Goal: Task Accomplishment & Management: Manage account settings

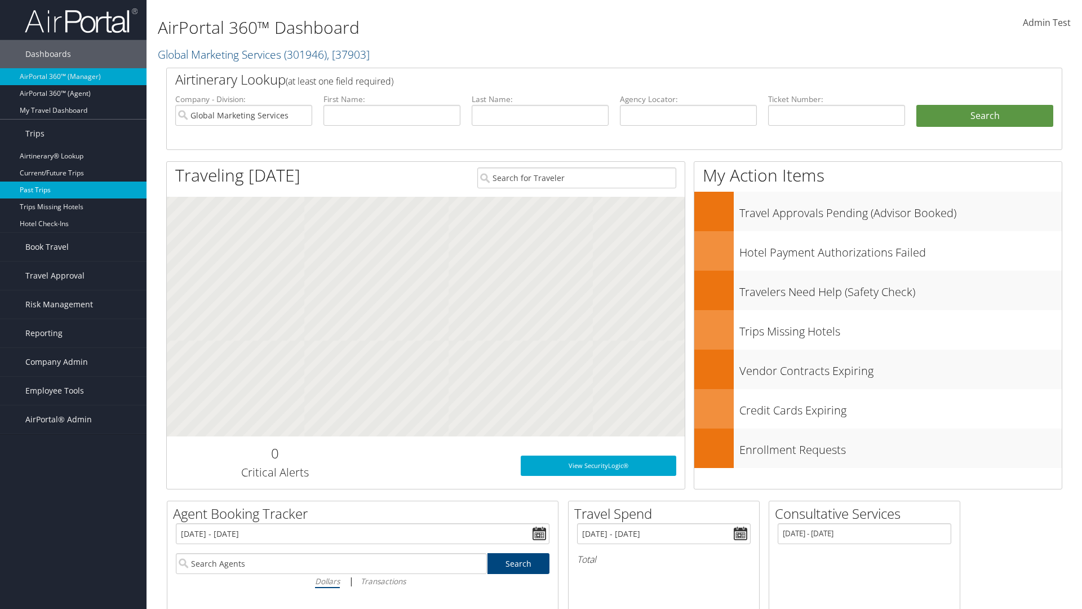
click at [73, 190] on link "Past Trips" at bounding box center [73, 189] width 147 height 17
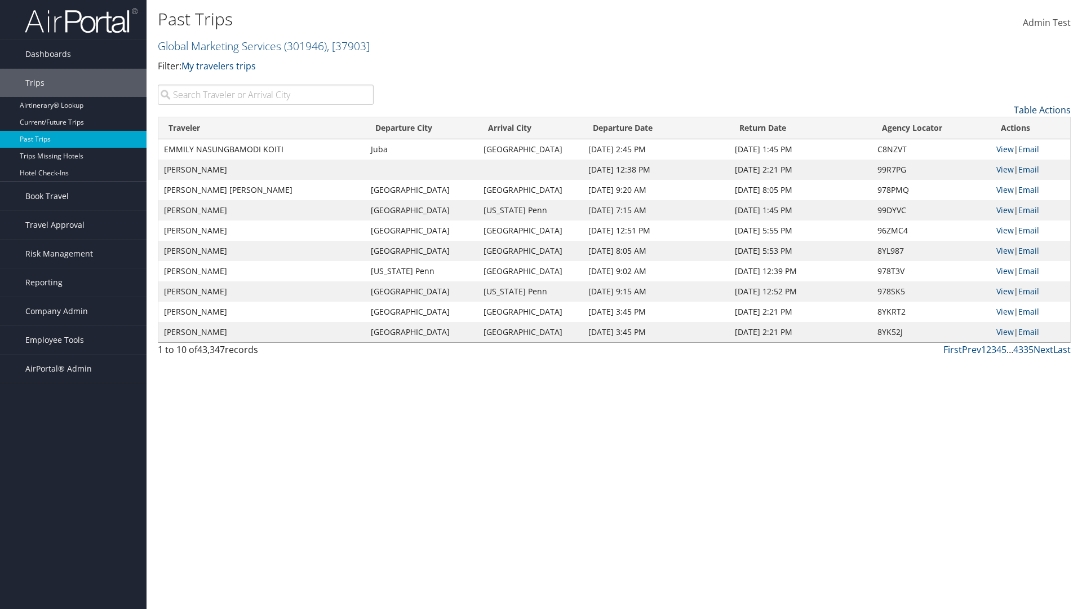
click at [1042, 110] on link "Table Actions" at bounding box center [1042, 110] width 57 height 12
click at [996, 147] on link "Column Visibility" at bounding box center [996, 146] width 148 height 19
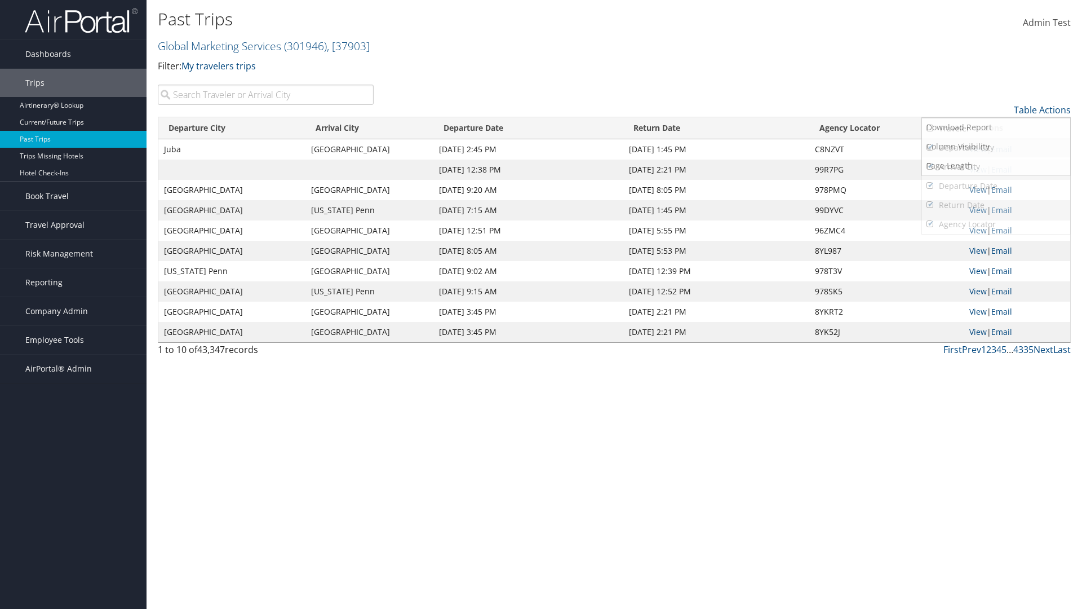
click at [996, 148] on link "Departure City" at bounding box center [996, 147] width 148 height 19
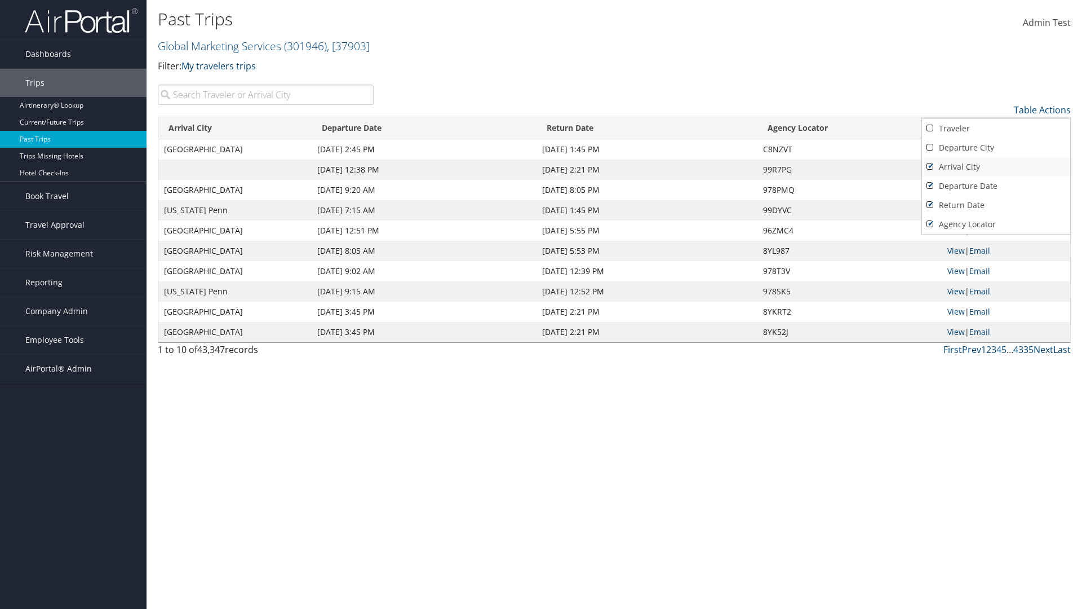
click at [996, 167] on link "Arrival City" at bounding box center [996, 166] width 148 height 19
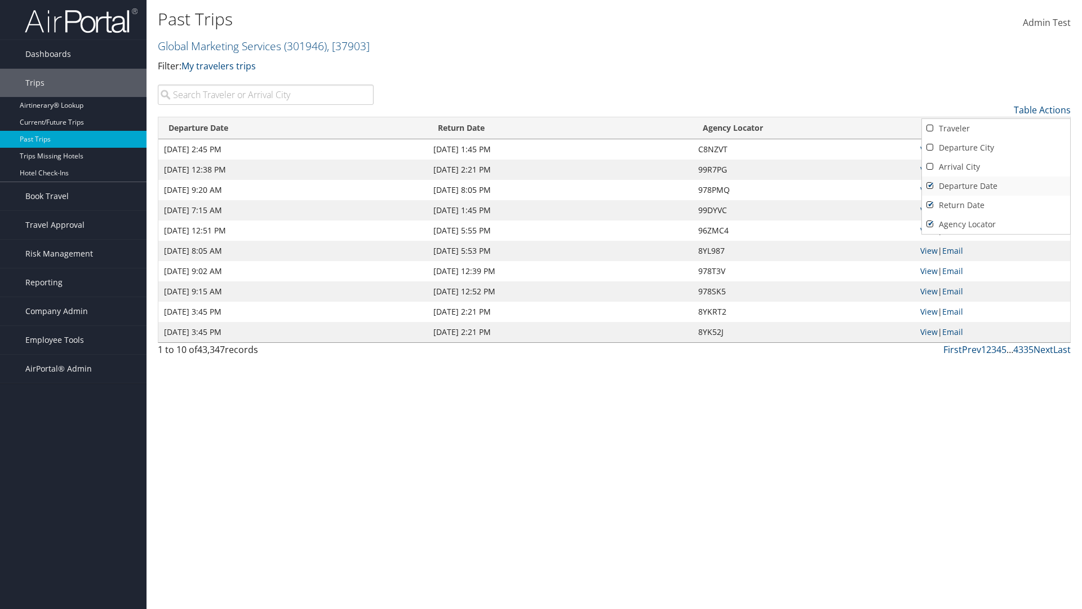
click at [996, 186] on link "Departure Date" at bounding box center [996, 185] width 148 height 19
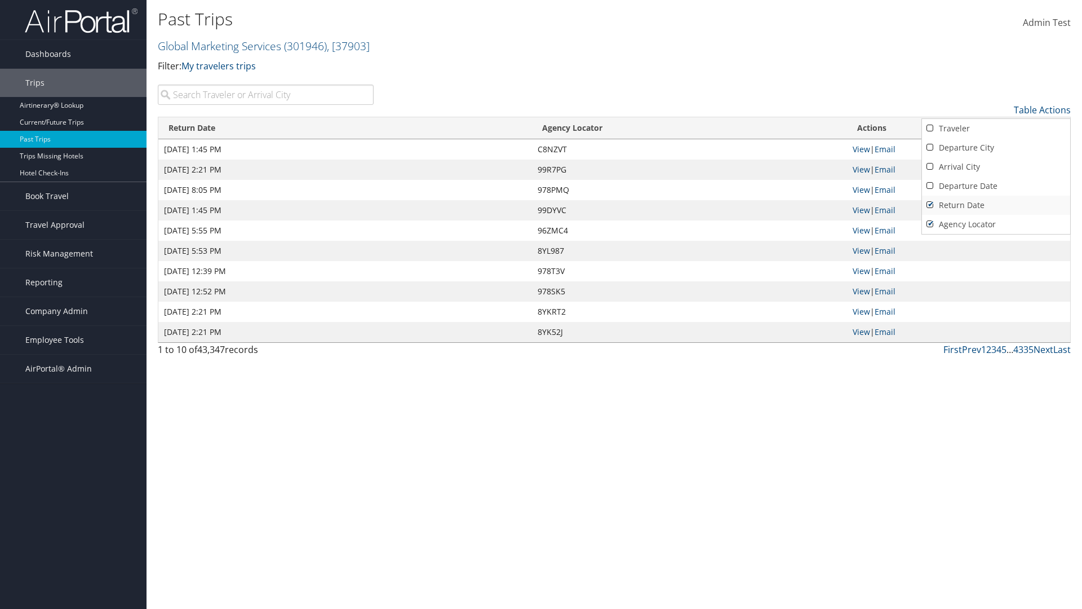
click at [996, 205] on link "Return Date" at bounding box center [996, 205] width 148 height 19
click at [996, 224] on link "Agency Locator" at bounding box center [996, 224] width 148 height 19
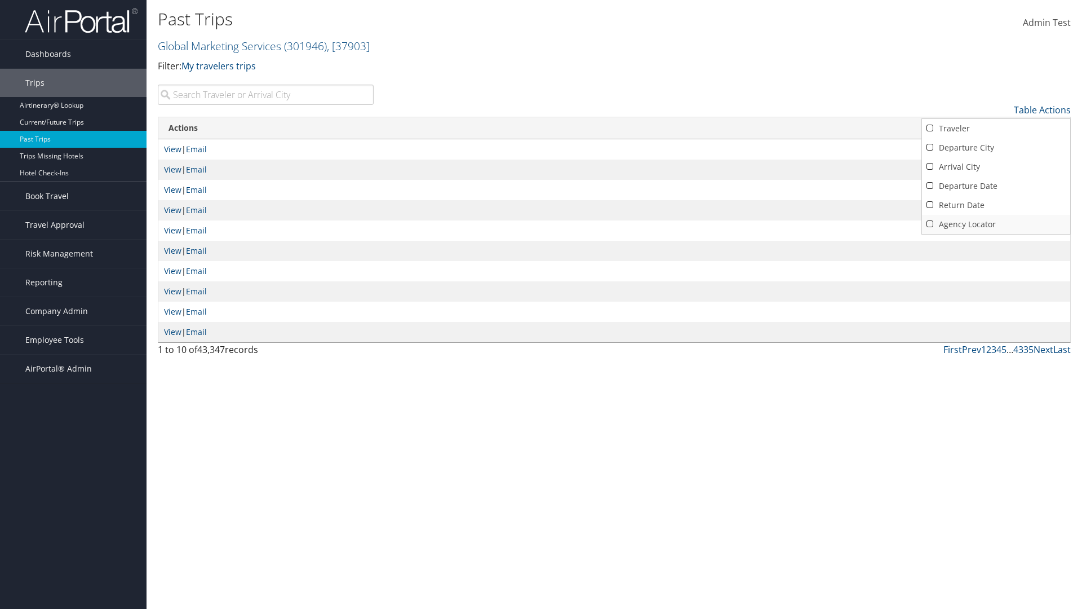
click at [996, 224] on link "Agency Locator" at bounding box center [996, 224] width 148 height 19
click at [996, 205] on link "Return Date" at bounding box center [996, 205] width 148 height 19
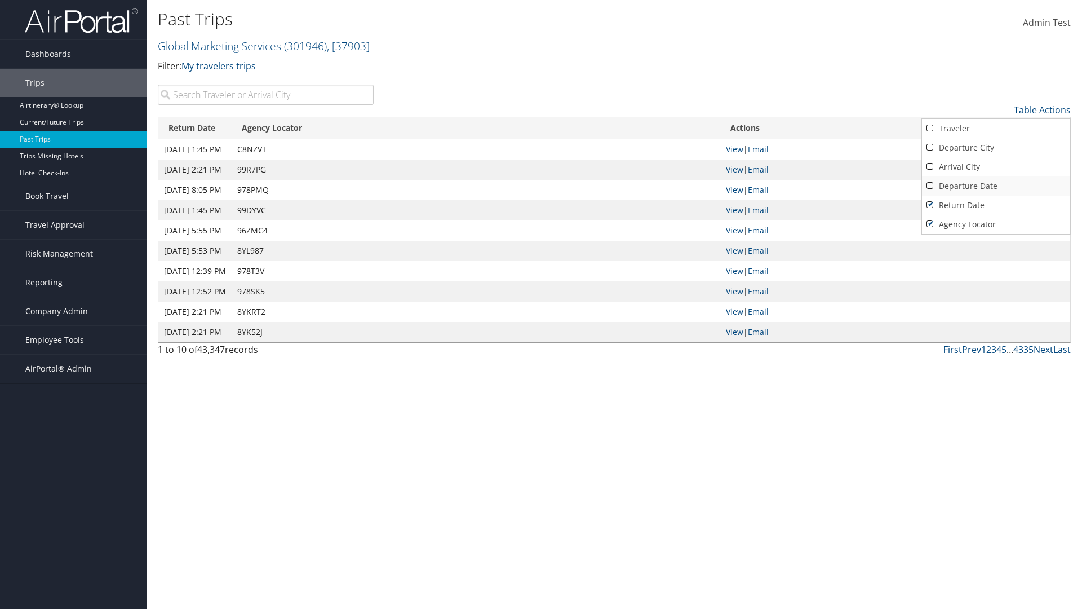
click at [996, 186] on link "Departure Date" at bounding box center [996, 185] width 148 height 19
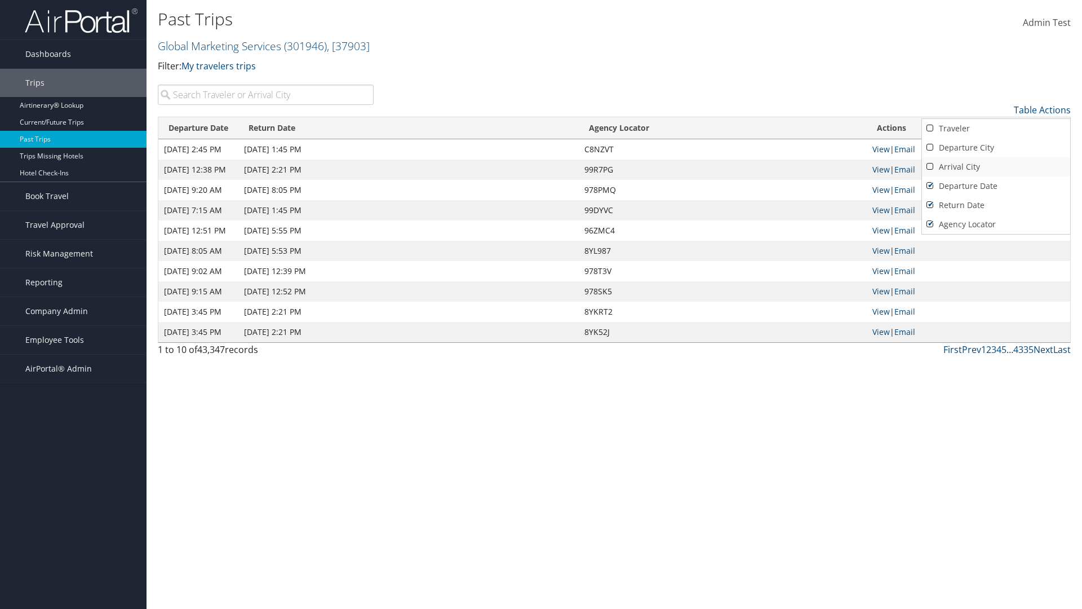
click at [996, 167] on link "Arrival City" at bounding box center [996, 166] width 148 height 19
click at [996, 148] on link "Departure City" at bounding box center [996, 147] width 148 height 19
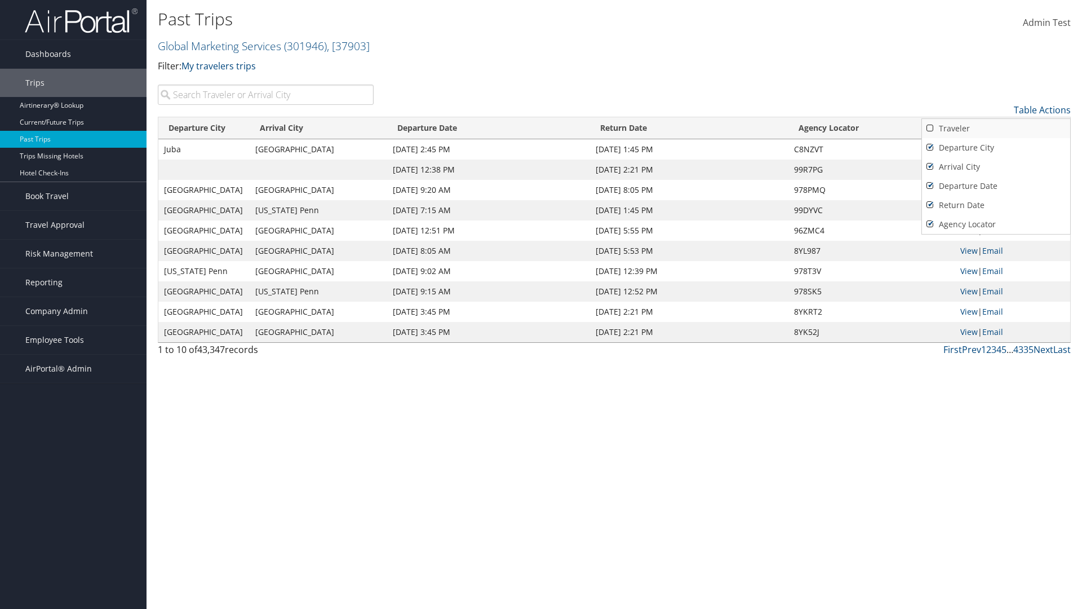
click at [996, 129] on link "Traveler" at bounding box center [996, 128] width 148 height 19
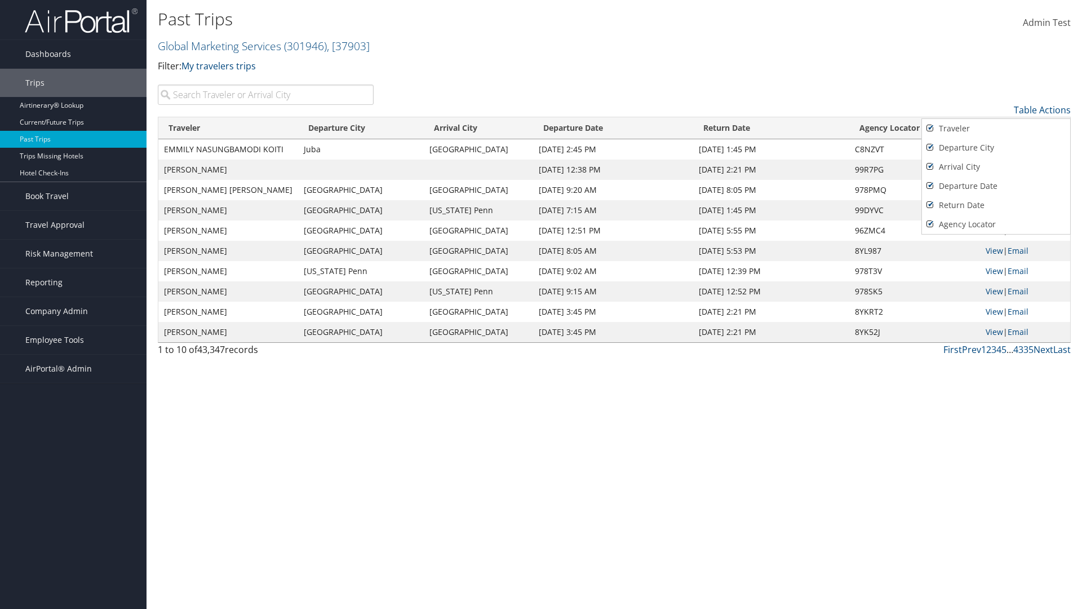
click at [541, 304] on div at bounding box center [541, 304] width 1082 height 609
click at [1042, 110] on link "Table Actions" at bounding box center [1042, 110] width 57 height 12
click at [996, 166] on link "Page Length" at bounding box center [996, 165] width 148 height 19
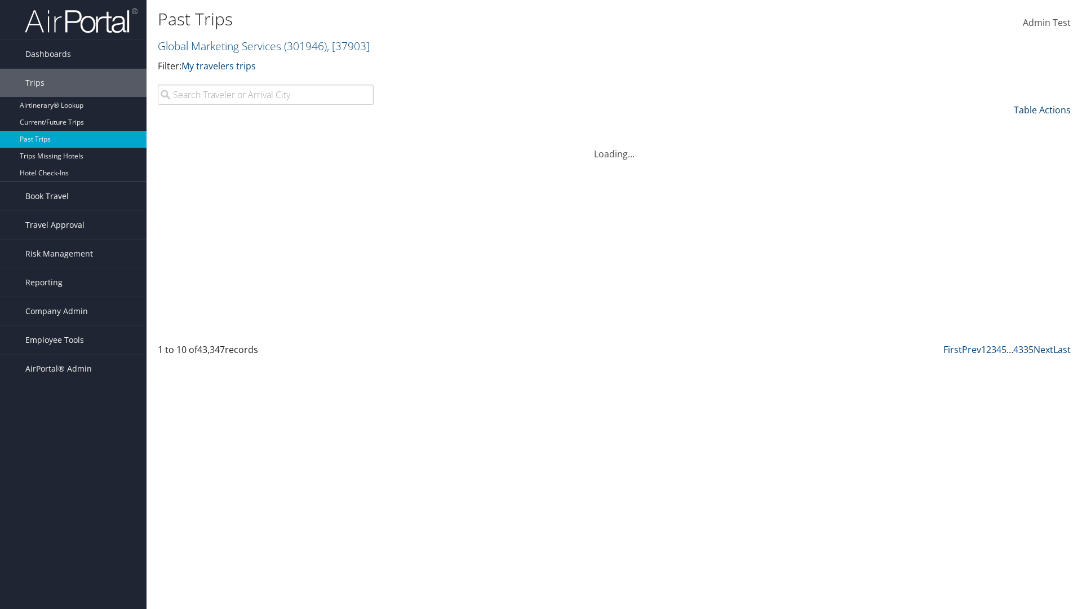
click at [1042, 110] on link "Table Actions" at bounding box center [1042, 110] width 57 height 12
click at [996, 166] on link "Page Length" at bounding box center [996, 165] width 148 height 19
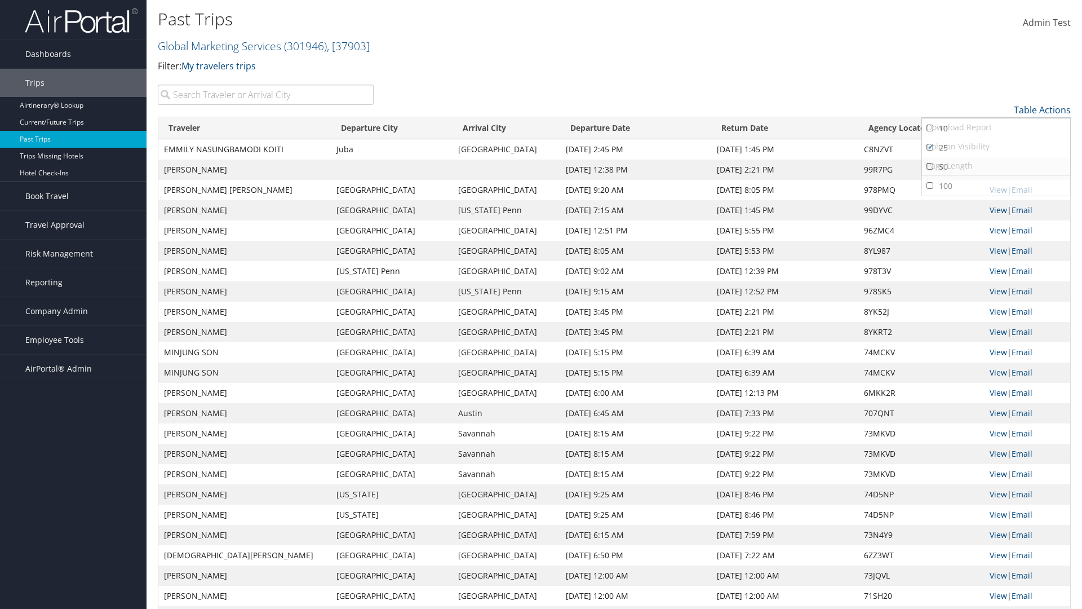
click at [996, 167] on link "50" at bounding box center [996, 166] width 148 height 19
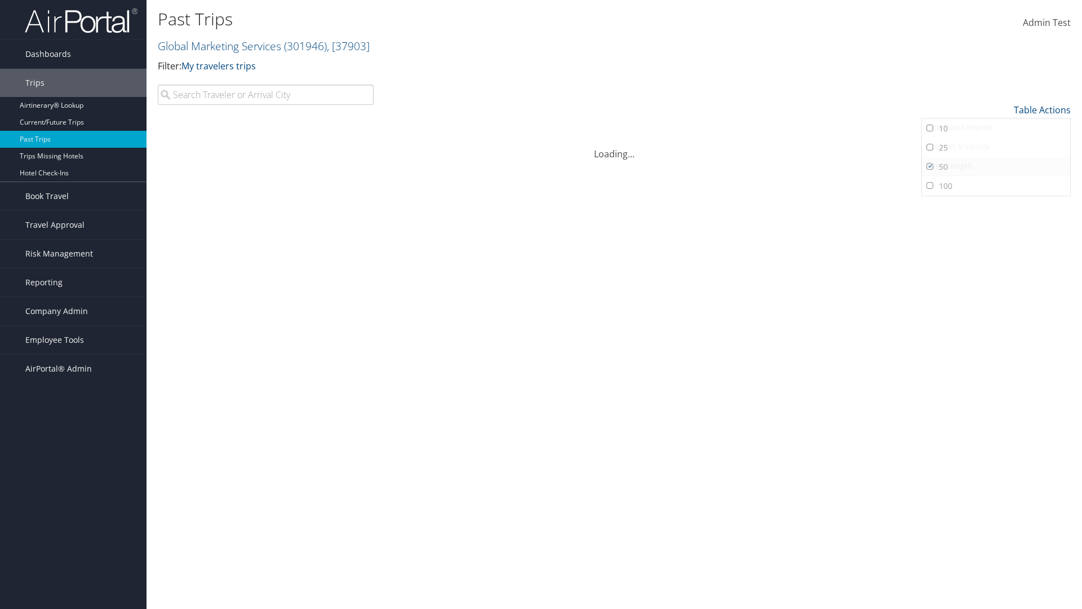
scroll to position [57, 0]
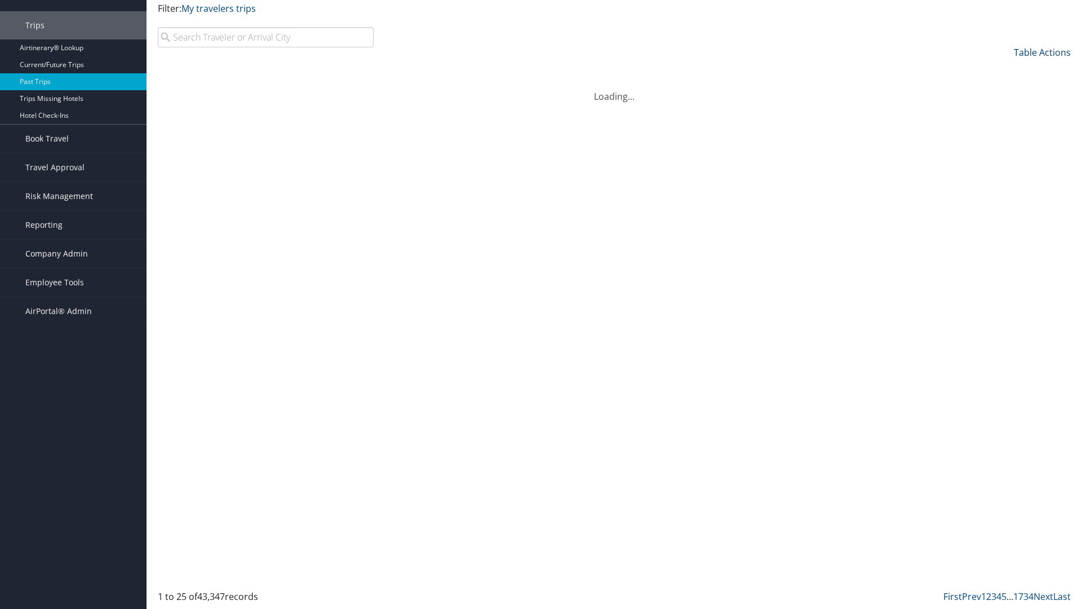
click at [1042, 52] on link "Table Actions" at bounding box center [1042, 52] width 57 height 12
click at [996, 129] on link "100" at bounding box center [996, 128] width 148 height 19
click at [1042, 59] on link "Table Actions" at bounding box center [1042, 52] width 57 height 12
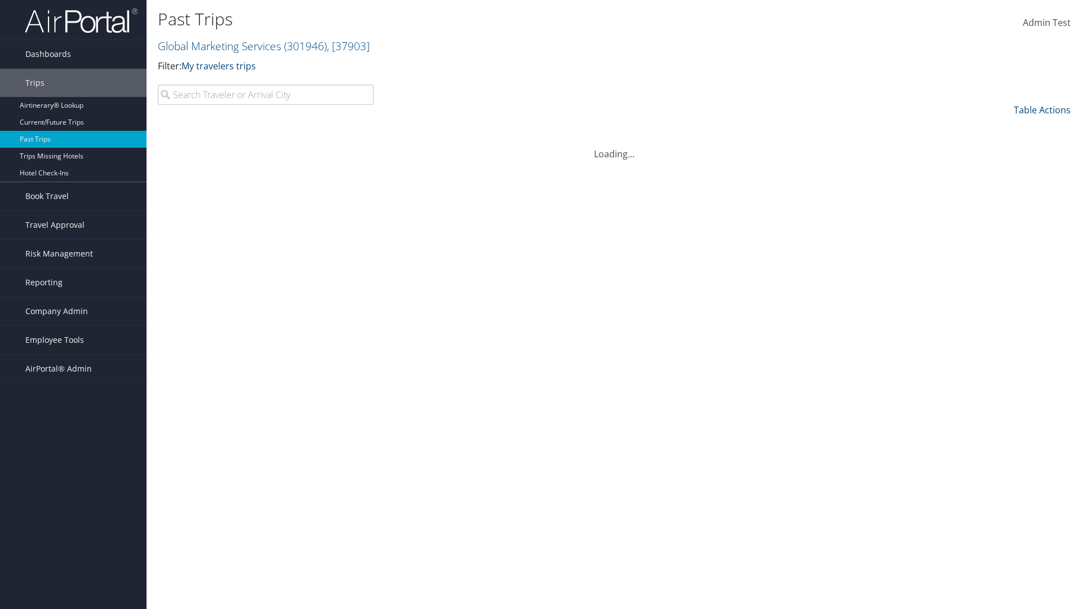
click at [996, 127] on link "Download Report" at bounding box center [996, 127] width 148 height 19
